Goal: Task Accomplishment & Management: Complete application form

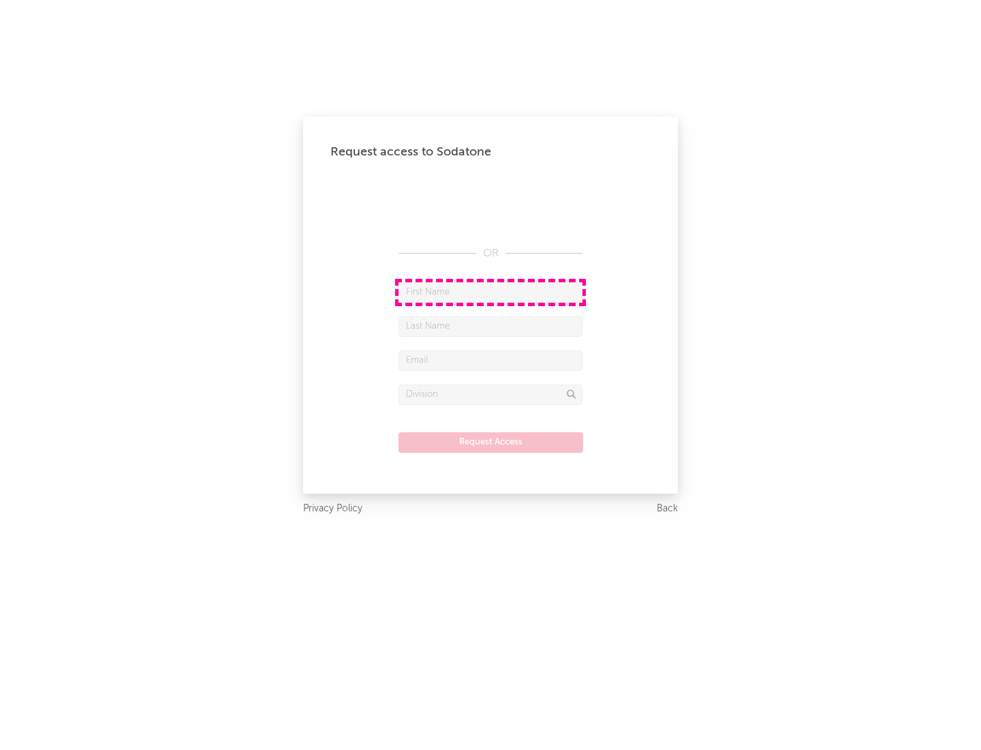
click at [491, 292] on input "text" at bounding box center [491, 292] width 184 height 20
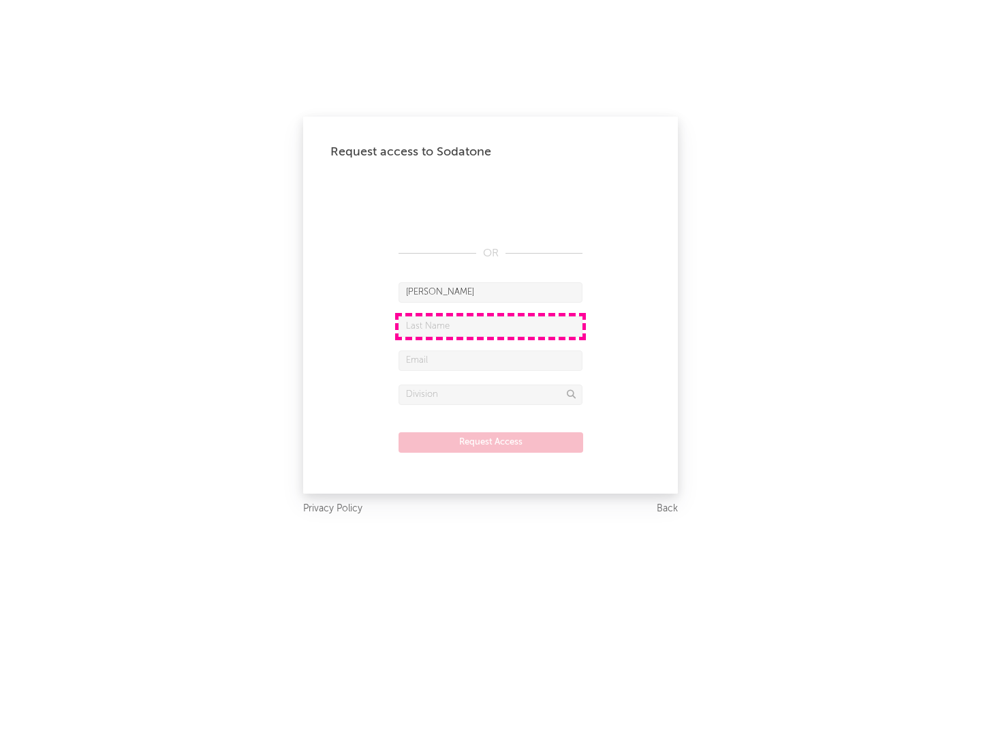
type input "[PERSON_NAME]"
click at [491, 326] on input "text" at bounding box center [491, 326] width 184 height 20
type input "[PERSON_NAME]"
click at [491, 360] on input "text" at bounding box center [491, 360] width 184 height 20
type input "[EMAIL_ADDRESS][DOMAIN_NAME]"
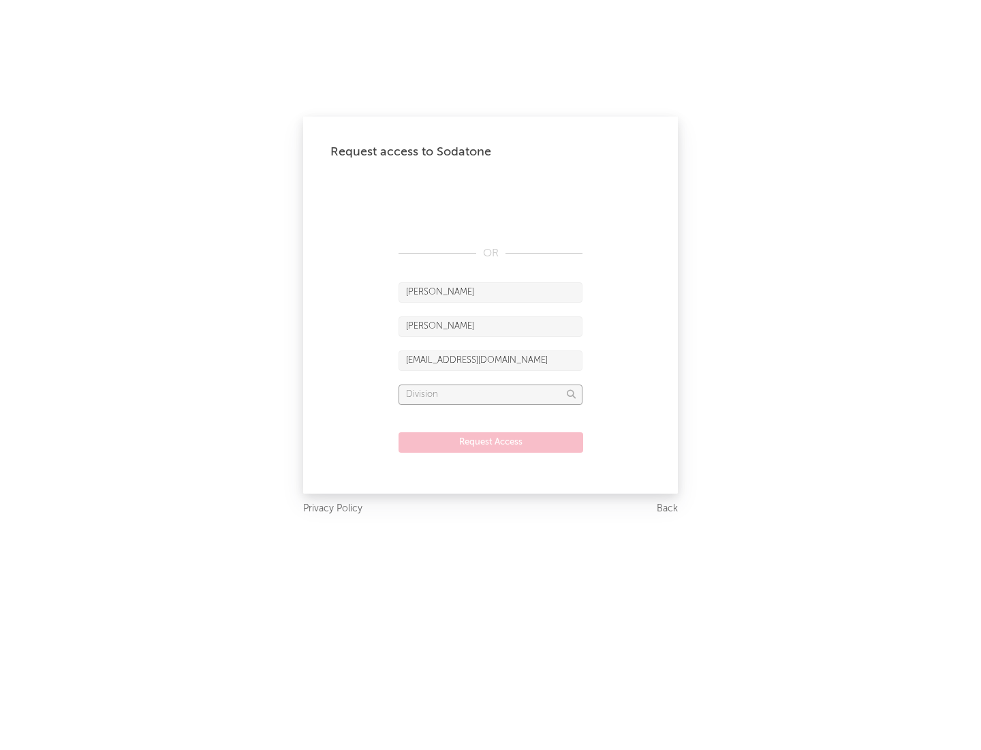
click at [491, 394] on input "text" at bounding box center [491, 394] width 184 height 20
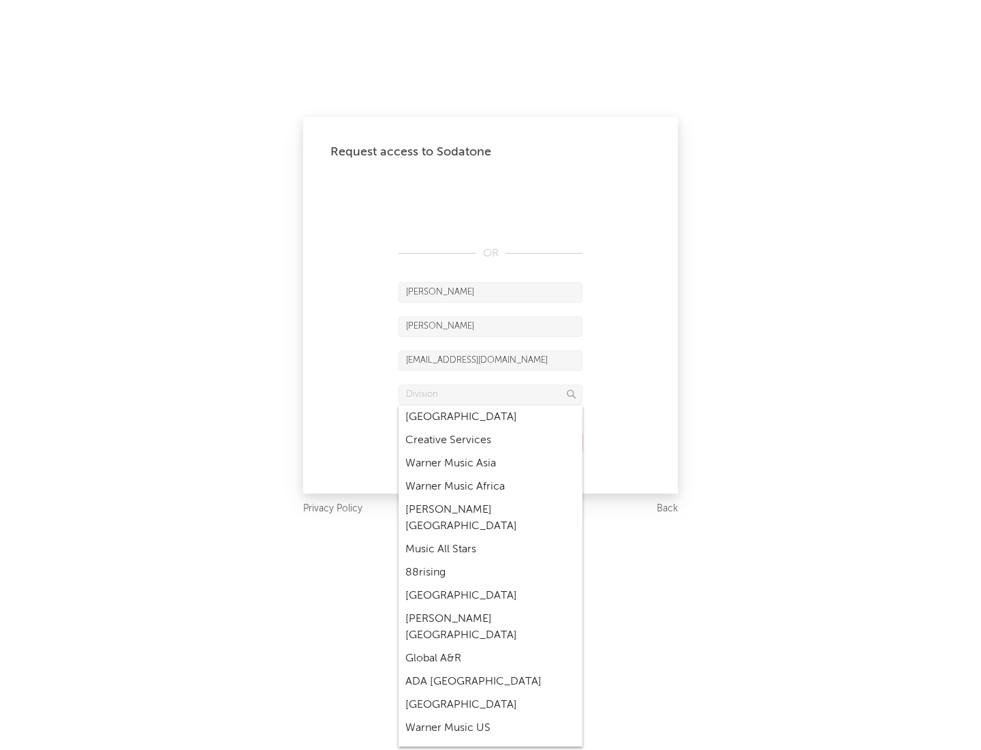
click at [491, 538] on div "Music All Stars" at bounding box center [491, 549] width 184 height 23
type input "Music All Stars"
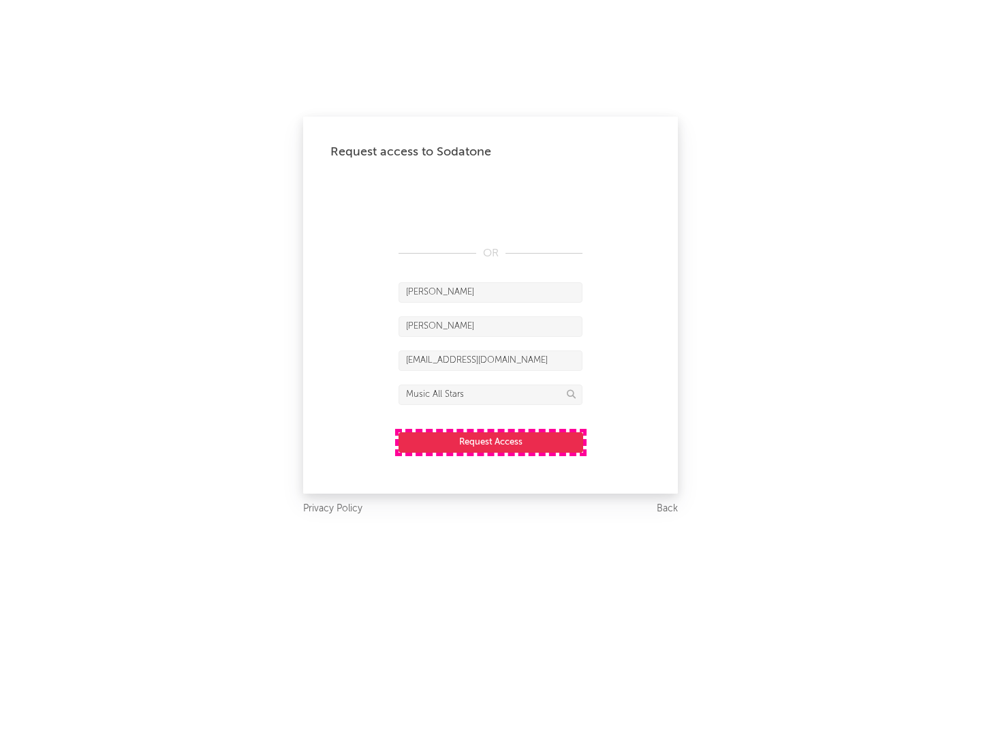
click at [491, 442] on button "Request Access" at bounding box center [491, 442] width 185 height 20
